Goal: Entertainment & Leisure: Consume media (video, audio)

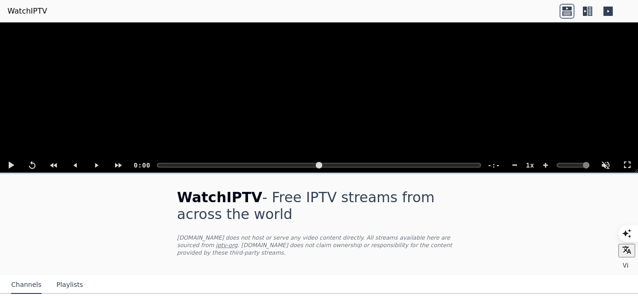
scroll to position [111, 0]
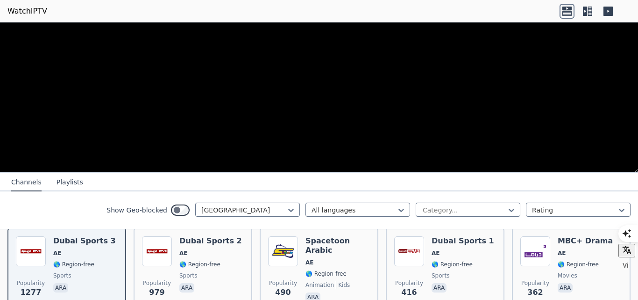
click at [287, 211] on icon at bounding box center [290, 209] width 9 height 9
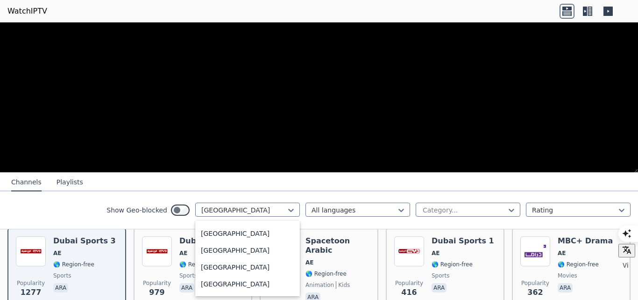
scroll to position [3355, 0]
click at [201, 268] on div "[GEOGRAPHIC_DATA]" at bounding box center [247, 266] width 105 height 17
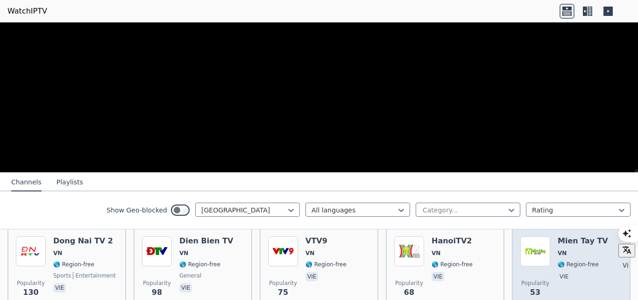
click at [583, 251] on div "Mien Tay TV VN 🌎 Region-free vie" at bounding box center [583, 269] width 50 height 67
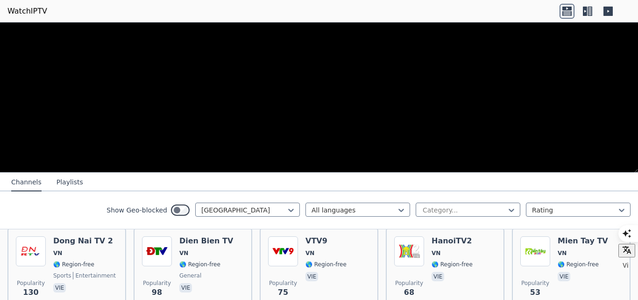
drag, startPoint x: 583, startPoint y: 251, endPoint x: 637, endPoint y: 292, distance: 67.4
click at [583, 251] on div "Mien Tay TV VN 🌎 Region-free vie" at bounding box center [583, 269] width 50 height 67
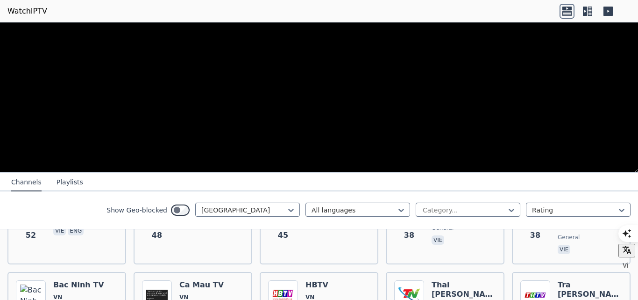
scroll to position [279, 0]
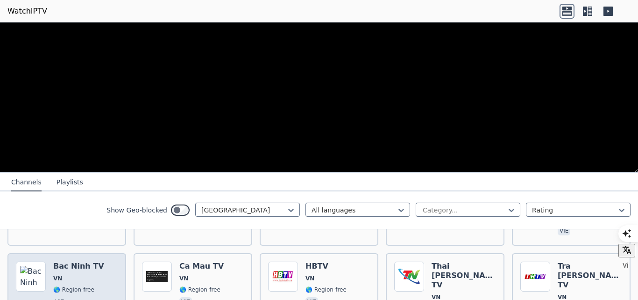
click at [64, 274] on span "VN" at bounding box center [78, 277] width 51 height 7
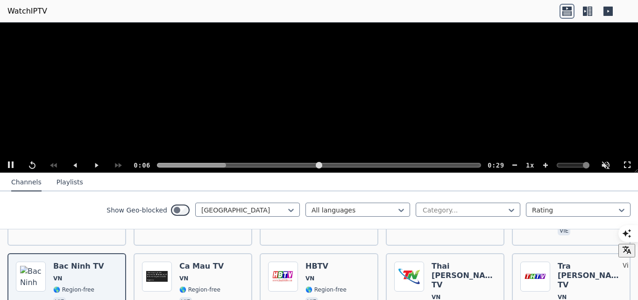
click at [631, 82] on video at bounding box center [319, 97] width 638 height 150
click at [607, 164] on btn at bounding box center [605, 165] width 21 height 15
type input "****"
click at [578, 164] on input "range" at bounding box center [573, 165] width 33 height 15
click at [12, 161] on btn at bounding box center [10, 165] width 21 height 15
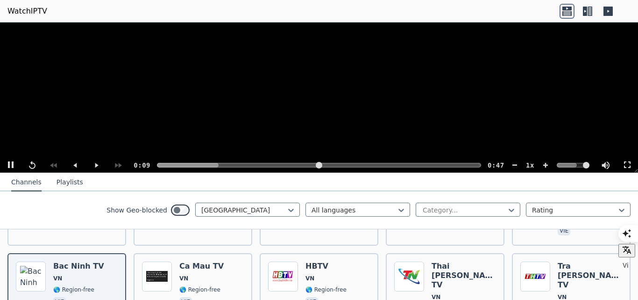
click at [631, 91] on video at bounding box center [319, 97] width 638 height 150
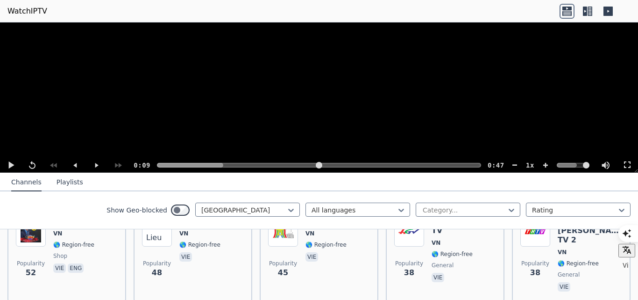
scroll to position [204, 0]
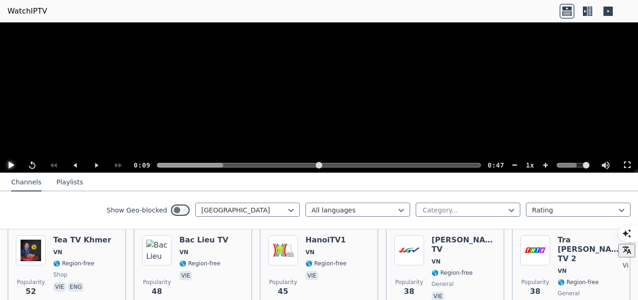
click at [9, 162] on btn at bounding box center [10, 165] width 21 height 15
click at [631, 234] on div "Vi" at bounding box center [629, 233] width 20 height 17
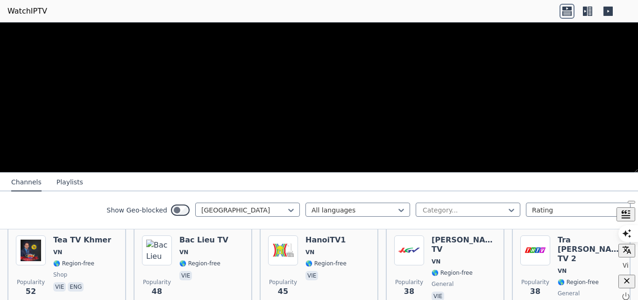
click at [631, 244] on div "Vi" at bounding box center [629, 243] width 20 height 3
drag, startPoint x: 638, startPoint y: 260, endPoint x: 611, endPoint y: 255, distance: 27.1
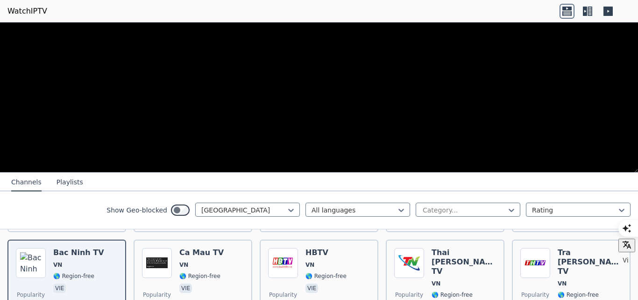
scroll to position [297, 0]
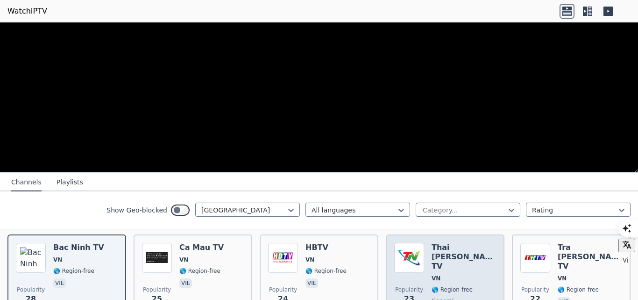
click at [435, 286] on span "🌎 Region-free" at bounding box center [452, 289] width 41 height 7
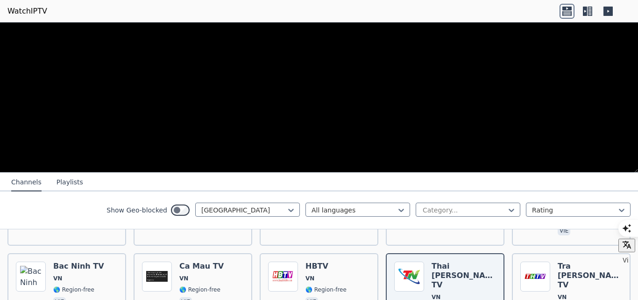
scroll to position [260, 0]
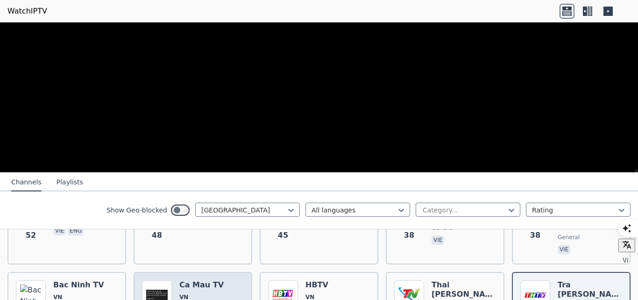
click at [187, 293] on span "VN" at bounding box center [201, 296] width 44 height 7
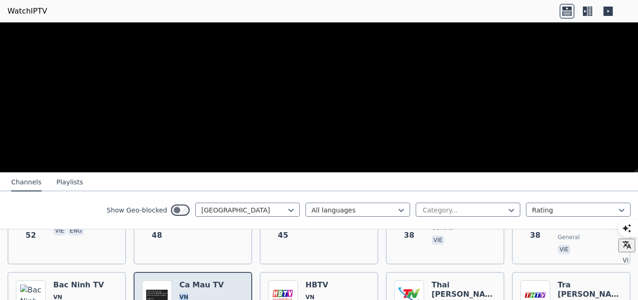
click at [187, 293] on span "VN" at bounding box center [201, 296] width 44 height 7
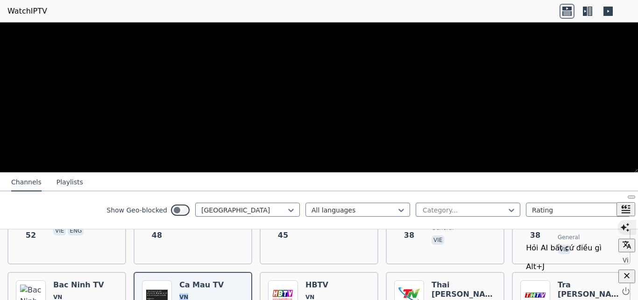
click at [631, 235] on div "button" at bounding box center [627, 227] width 19 height 15
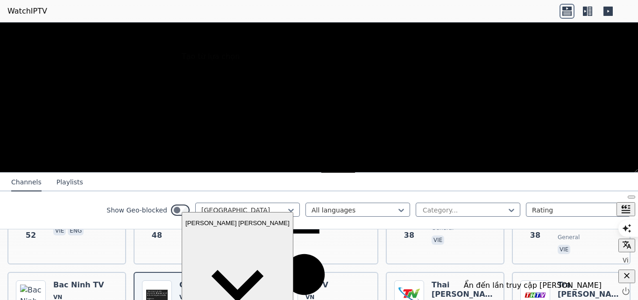
click at [628, 280] on icon "button" at bounding box center [627, 275] width 9 height 9
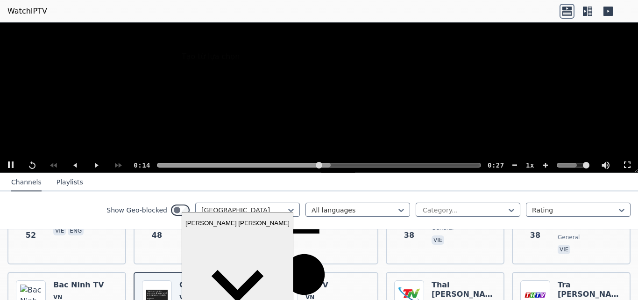
click at [457, 85] on video at bounding box center [319, 97] width 638 height 150
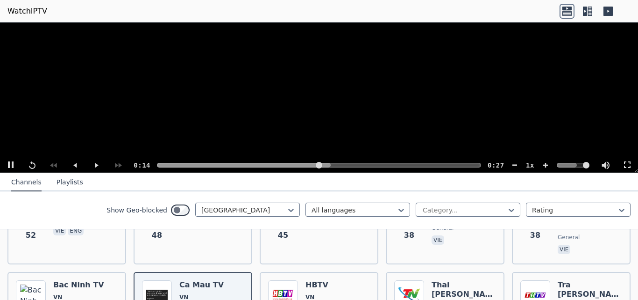
click at [457, 85] on video at bounding box center [319, 97] width 638 height 150
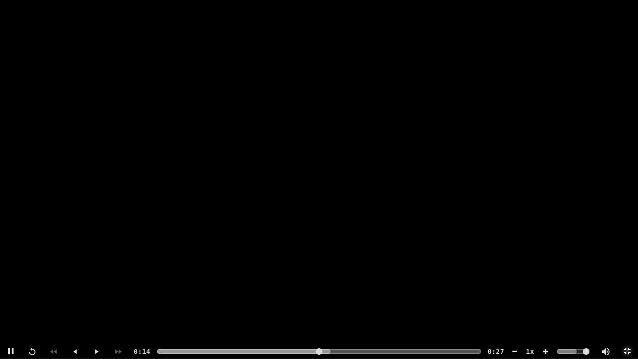
click at [629, 299] on btn at bounding box center [627, 351] width 21 height 15
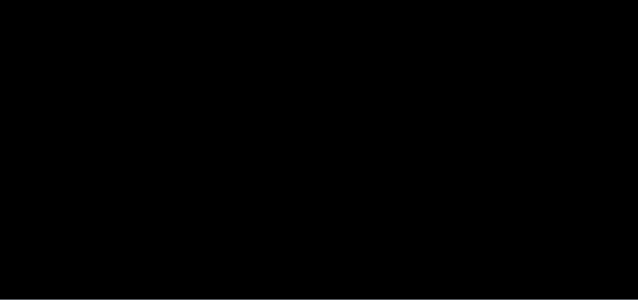
scroll to position [652, 0]
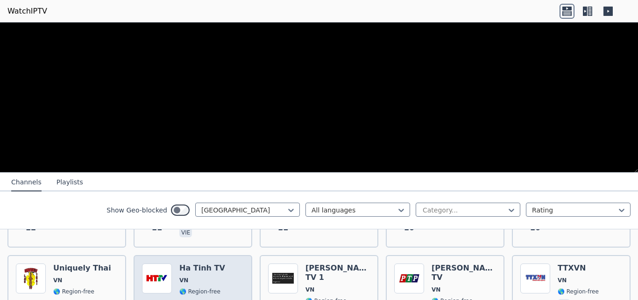
click at [204, 276] on span "VN" at bounding box center [202, 279] width 46 height 7
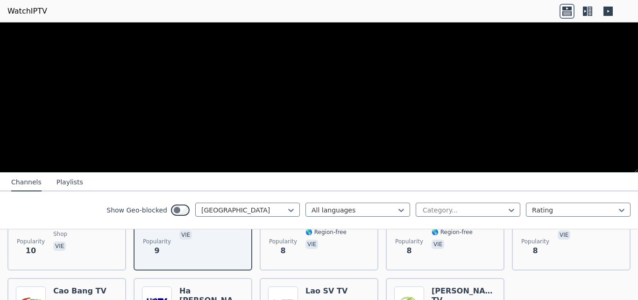
scroll to position [702, 0]
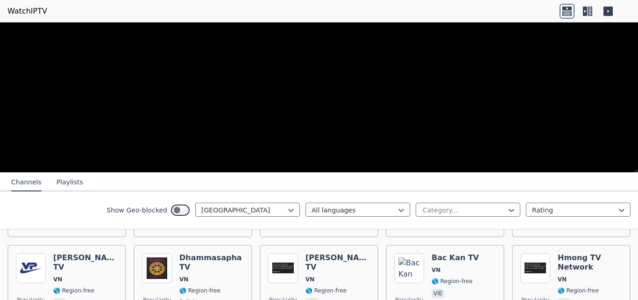
scroll to position [553, 0]
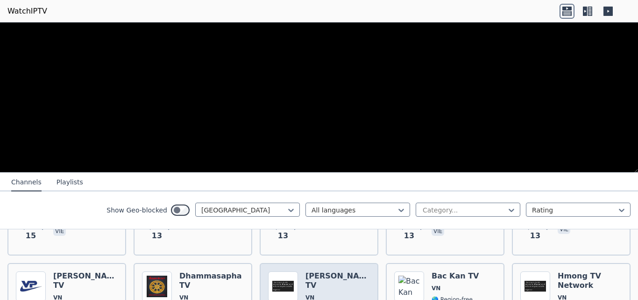
click at [313, 271] on h6 "[PERSON_NAME] TV" at bounding box center [338, 280] width 64 height 19
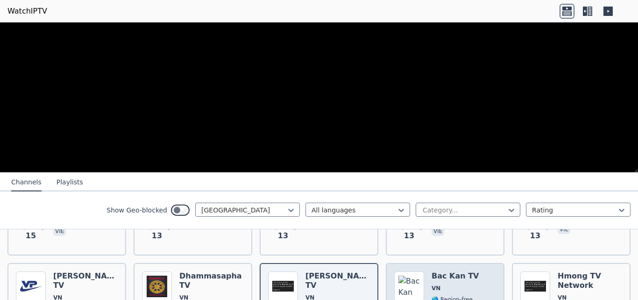
click at [446, 284] on span "VN" at bounding box center [456, 287] width 48 height 7
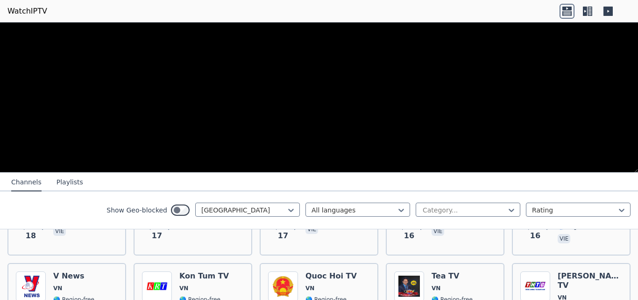
scroll to position [459, 0]
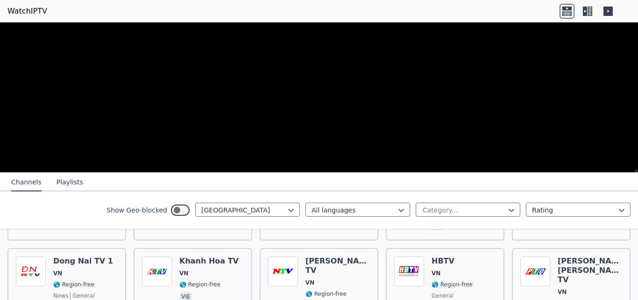
scroll to position [366, 0]
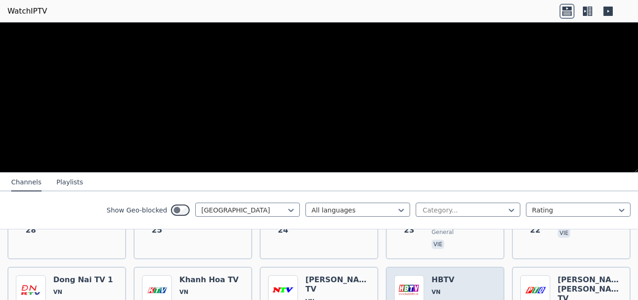
click at [441, 275] on h6 "HBTV" at bounding box center [452, 279] width 41 height 9
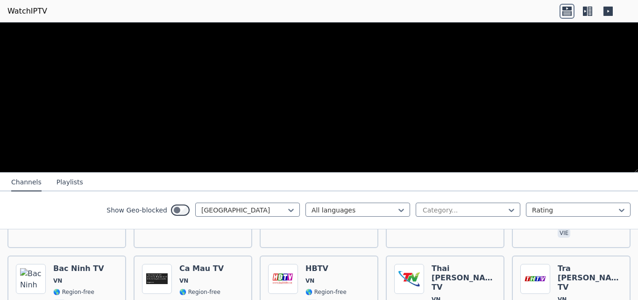
scroll to position [272, 0]
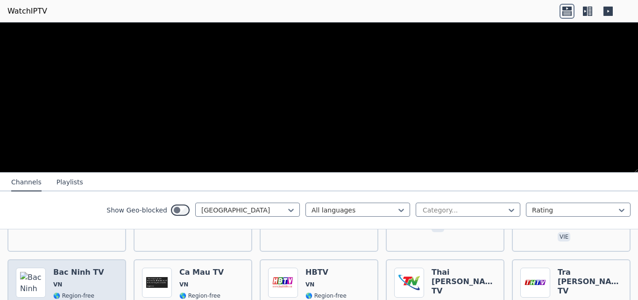
click at [53, 272] on div "Popularity 28 Bac Ninh TV VN 🌎 Region-free vie" at bounding box center [67, 305] width 102 height 77
click at [108, 267] on div "Popularity 28 Bac Ninh TV VN 🌎 Region-free vie" at bounding box center [67, 305] width 102 height 77
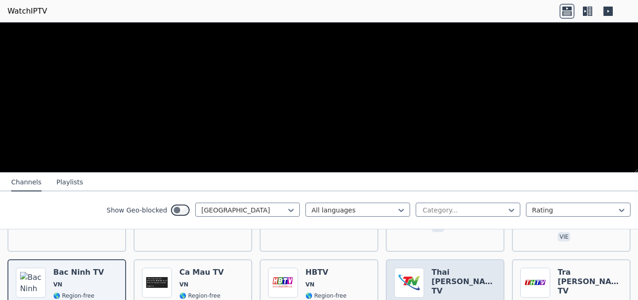
click at [441, 299] on span "VN" at bounding box center [464, 302] width 64 height 7
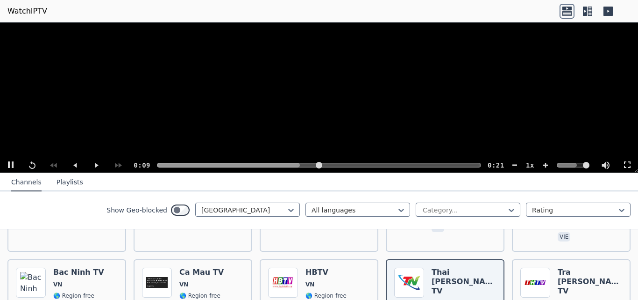
scroll to position [254, 0]
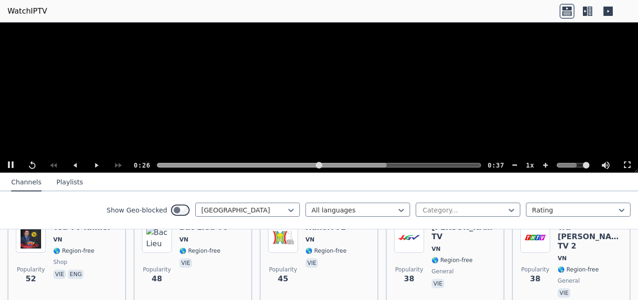
scroll to position [198, 0]
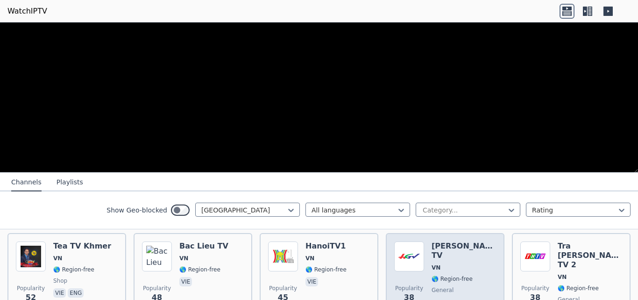
click at [395, 245] on img at bounding box center [409, 256] width 30 height 30
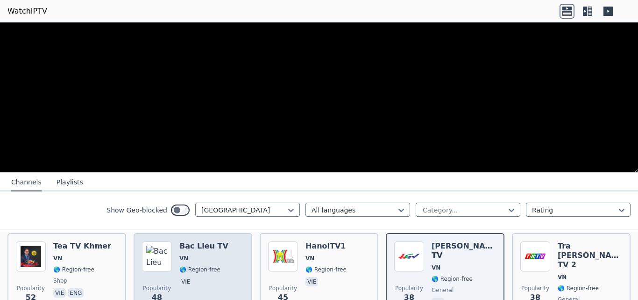
click at [206, 254] on span "VN" at bounding box center [203, 257] width 49 height 7
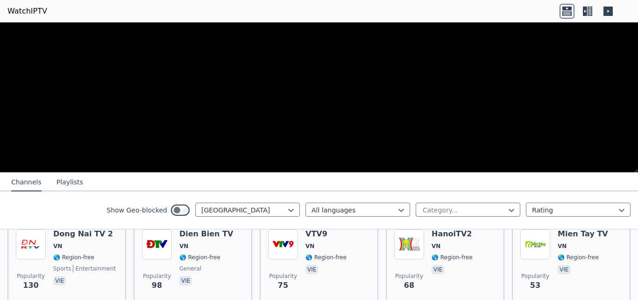
scroll to position [104, 0]
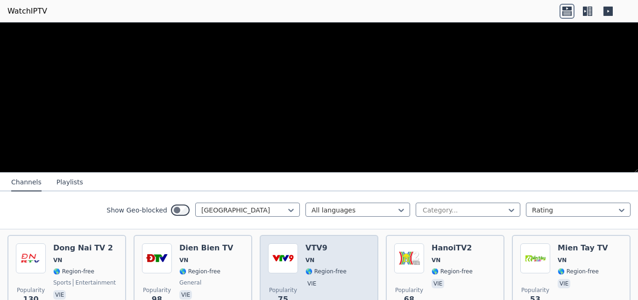
click at [307, 256] on span "VN" at bounding box center [310, 259] width 9 height 7
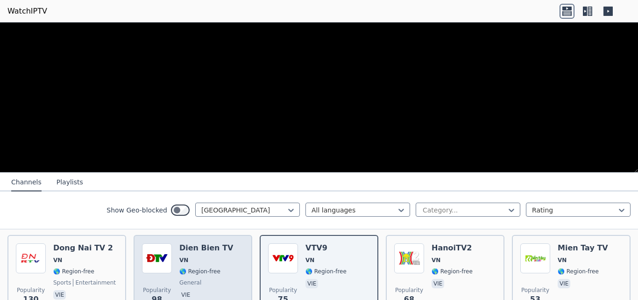
click at [213, 267] on span "🌎 Region-free" at bounding box center [199, 270] width 41 height 7
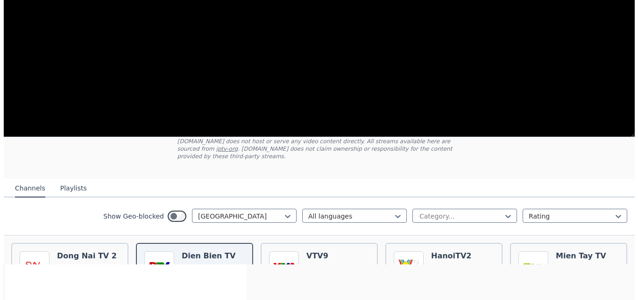
scroll to position [0, 0]
